Goal: Task Accomplishment & Management: Use online tool/utility

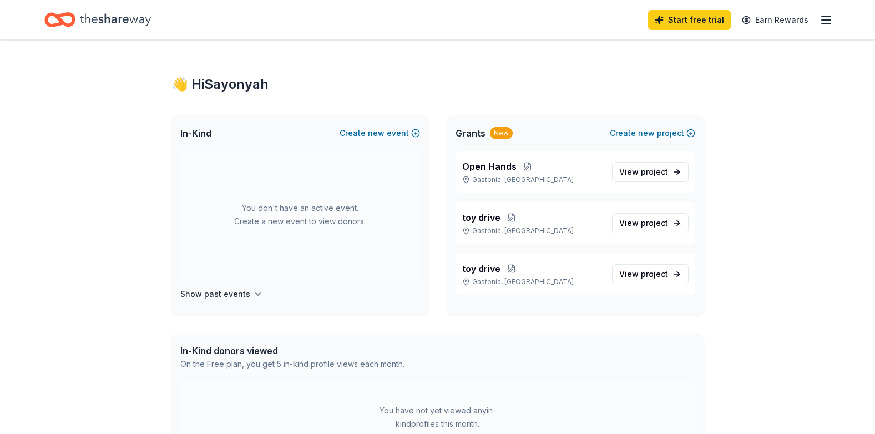
click at [129, 18] on icon "Home" at bounding box center [115, 19] width 71 height 23
click at [714, 21] on link "Start free trial" at bounding box center [689, 20] width 83 height 20
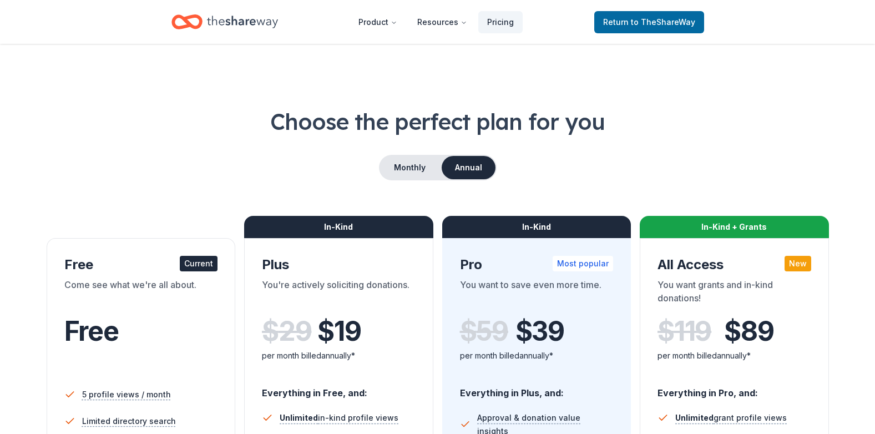
drag, startPoint x: 140, startPoint y: 327, endPoint x: 145, endPoint y: 322, distance: 6.7
click at [140, 326] on div "Free" at bounding box center [141, 331] width 154 height 31
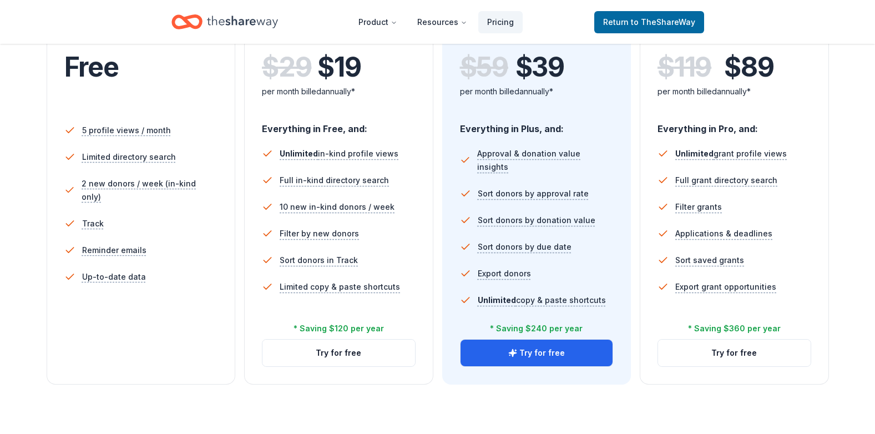
scroll to position [388, 0]
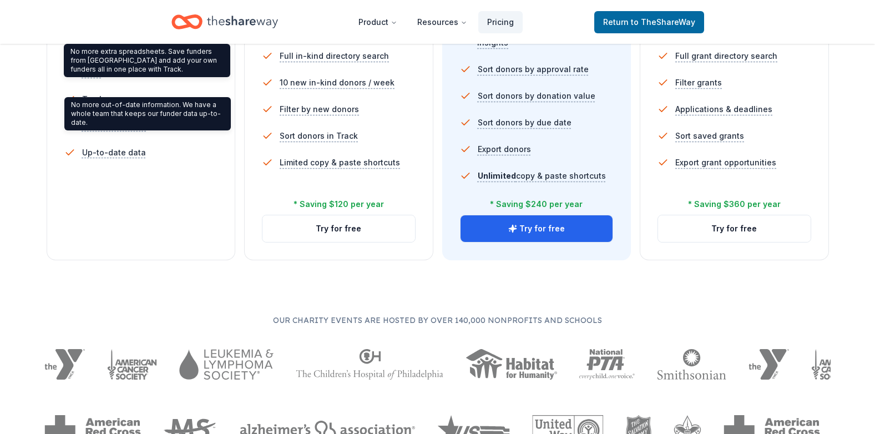
click at [79, 74] on div "No more extra spreadsheets. Save funders from [GEOGRAPHIC_DATA] and add your ow…" at bounding box center [147, 60] width 166 height 33
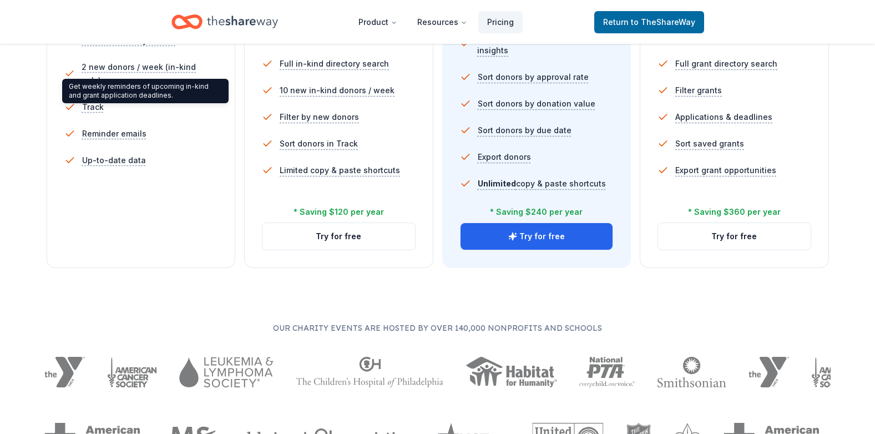
scroll to position [111, 0]
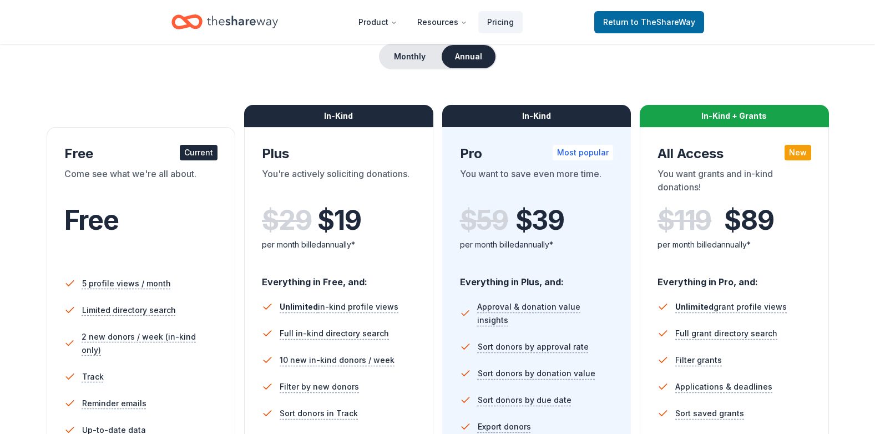
drag, startPoint x: 83, startPoint y: 156, endPoint x: 110, endPoint y: 160, distance: 28.1
click at [88, 157] on div "Free Current" at bounding box center [141, 154] width 154 height 18
click at [192, 152] on div "Current" at bounding box center [199, 153] width 38 height 16
click at [637, 20] on span "to TheShareWay" at bounding box center [663, 21] width 64 height 9
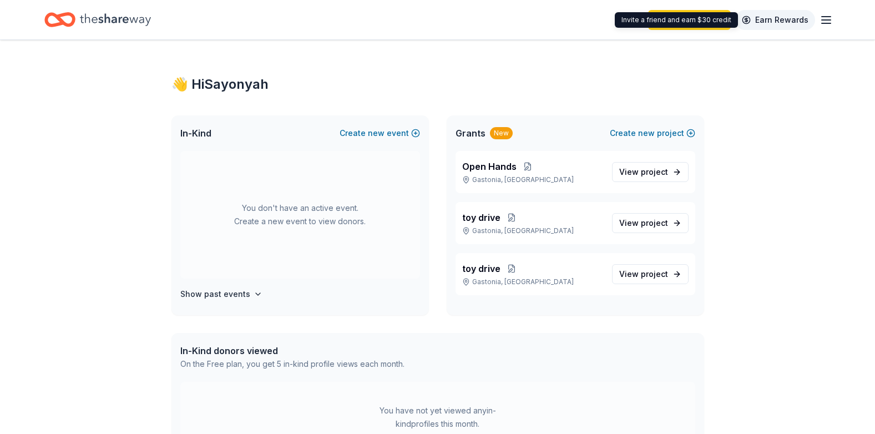
click at [806, 19] on link "Earn Rewards" at bounding box center [775, 20] width 80 height 20
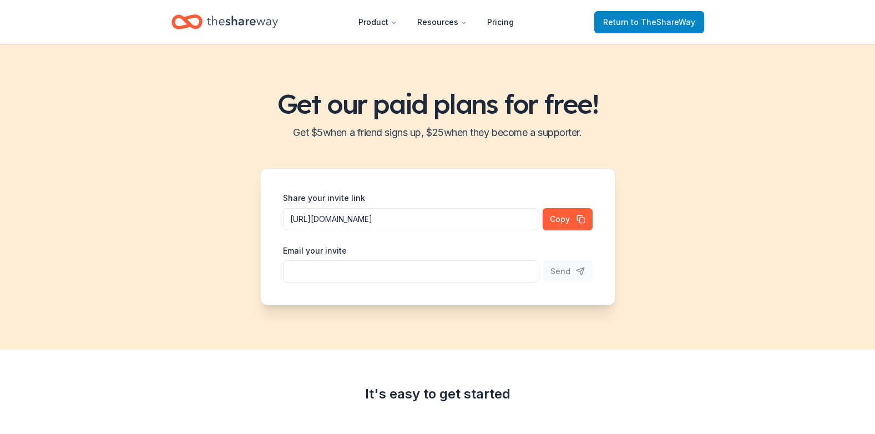
click at [639, 20] on span "to TheShareWay" at bounding box center [663, 21] width 64 height 9
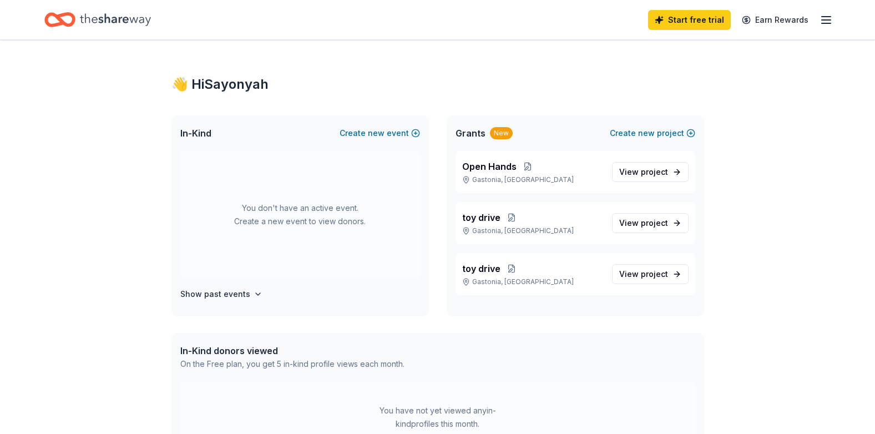
click at [828, 19] on icon "button" at bounding box center [826, 19] width 13 height 13
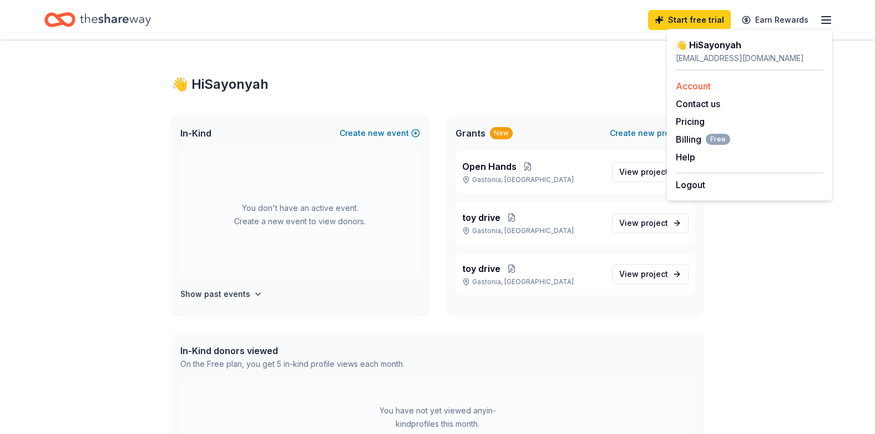
click at [703, 85] on link "Account" at bounding box center [693, 85] width 35 height 11
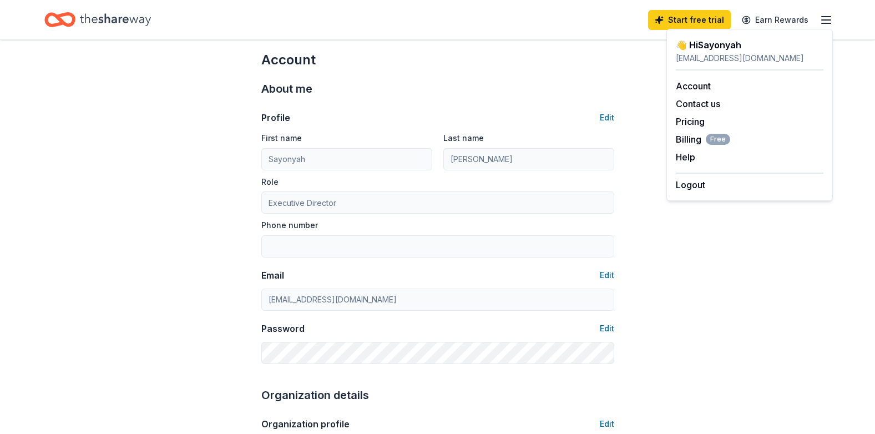
scroll to position [11, 0]
click at [108, 19] on icon "Home" at bounding box center [115, 19] width 71 height 23
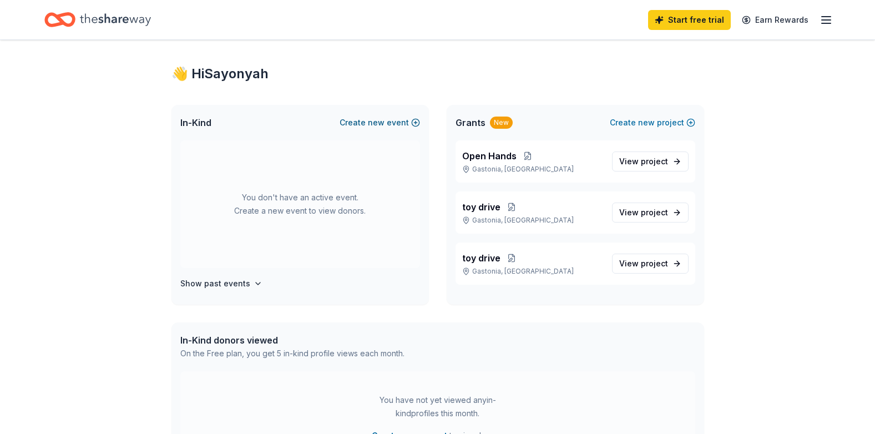
click at [377, 122] on span "new" at bounding box center [376, 122] width 17 height 13
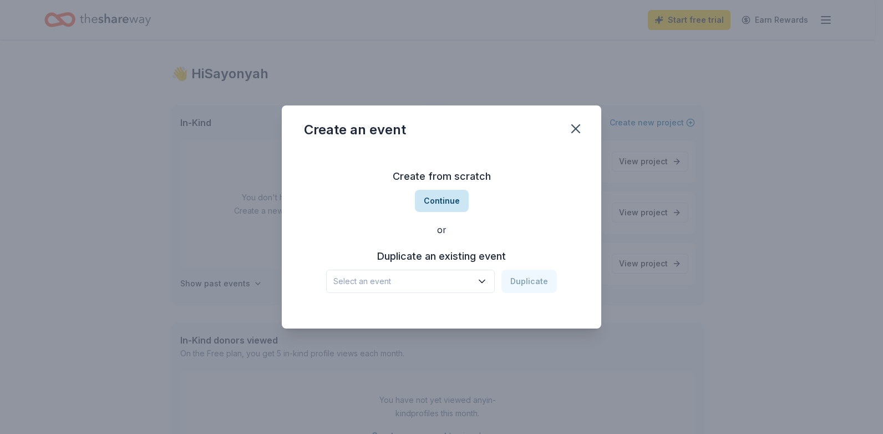
click at [452, 201] on button "Continue" at bounding box center [442, 201] width 54 height 22
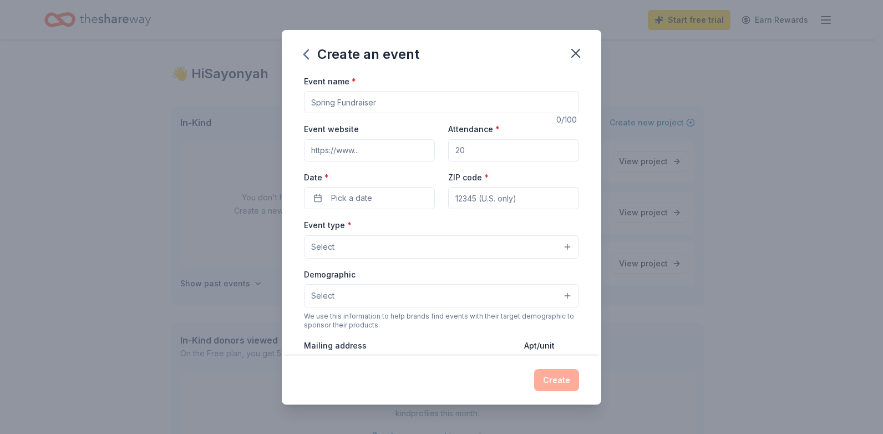
click at [359, 80] on div "Event name *" at bounding box center [441, 93] width 275 height 39
click at [574, 49] on icon "button" at bounding box center [576, 54] width 16 height 16
